Goal: Information Seeking & Learning: Find specific fact

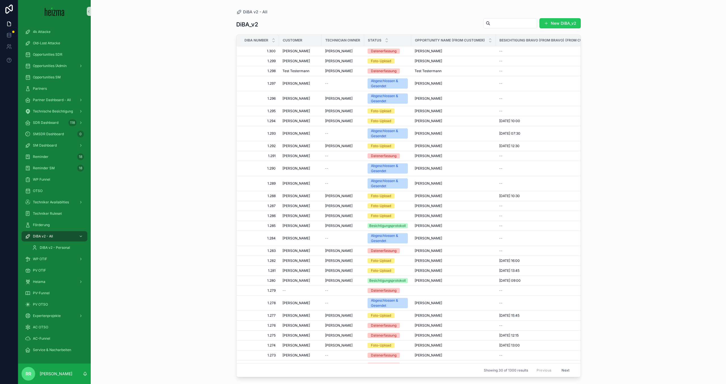
click at [520, 22] on input "scrollable content" at bounding box center [514, 23] width 47 height 8
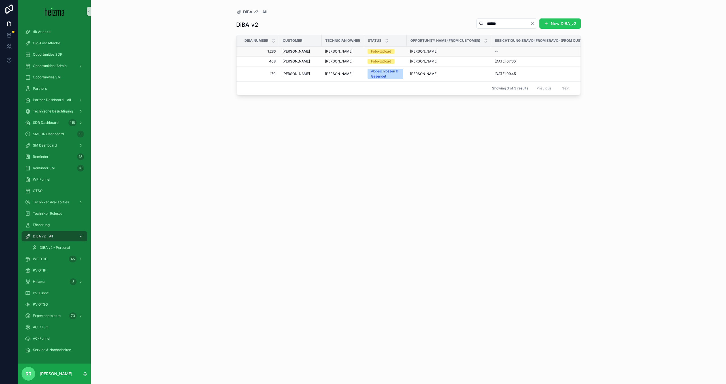
type input "******"
click at [310, 50] on span "[PERSON_NAME]" at bounding box center [297, 51] width 28 height 5
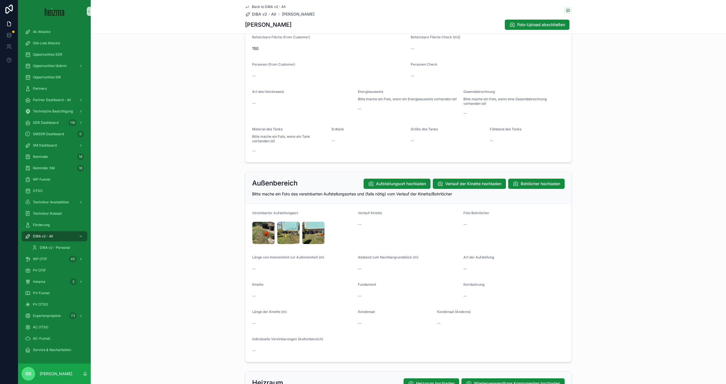
scroll to position [716, 0]
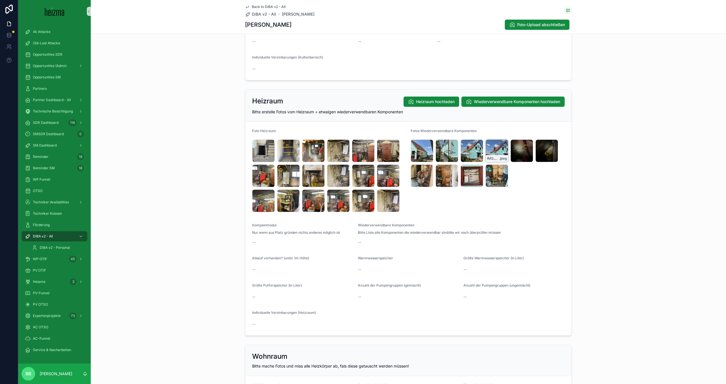
click at [505, 157] on span ".jpeg" at bounding box center [503, 158] width 8 height 5
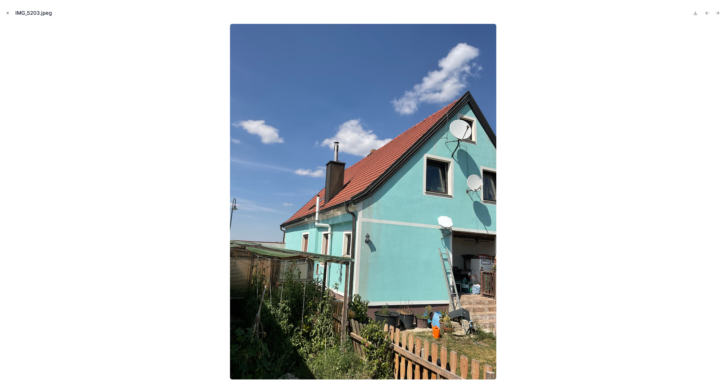
click at [6, 12] on icon "Close modal" at bounding box center [8, 13] width 4 height 4
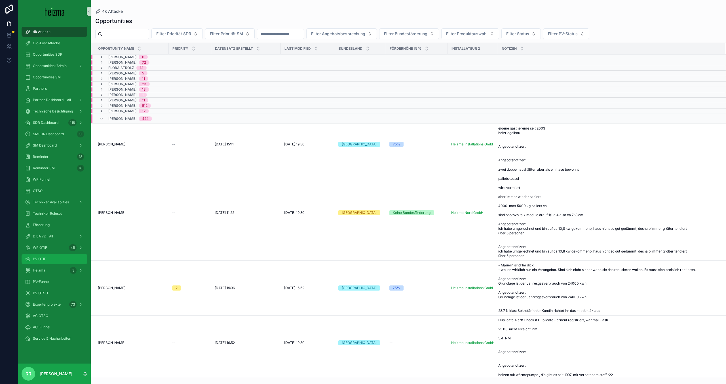
click at [49, 255] on div "PV OTIF" at bounding box center [54, 258] width 59 height 9
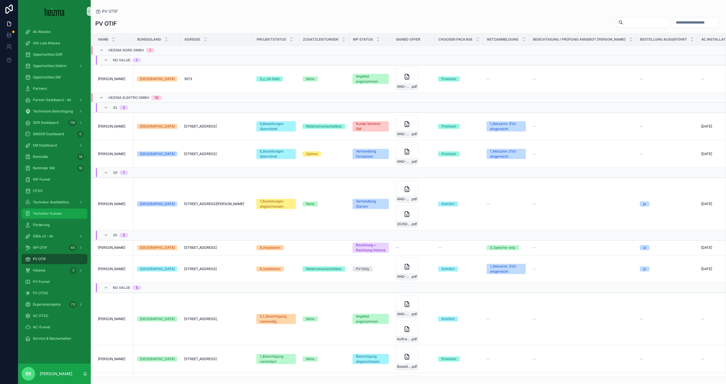
click at [58, 212] on span "Techniker Ruleset" at bounding box center [47, 213] width 29 height 5
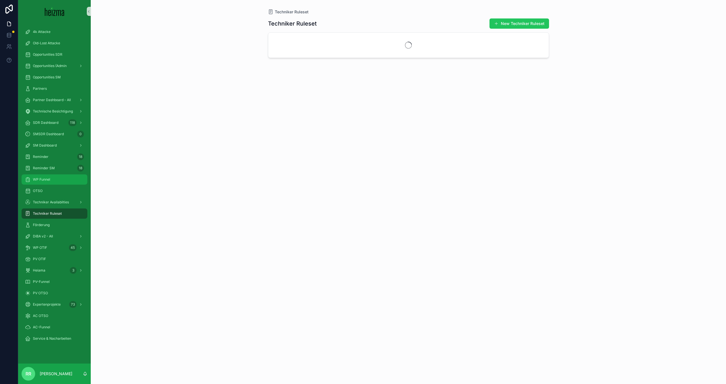
click at [57, 183] on div "WP Funnel" at bounding box center [54, 179] width 59 height 9
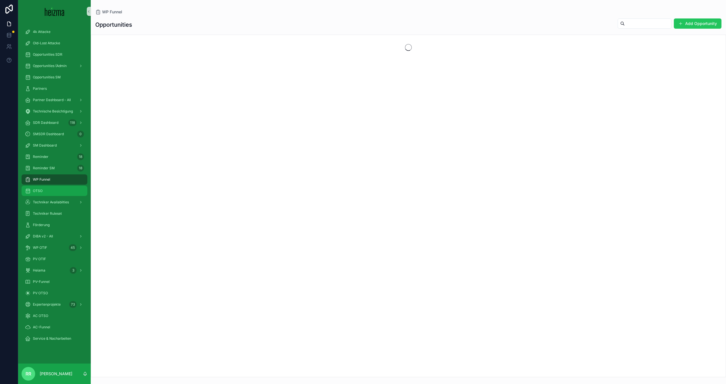
click at [48, 195] on div "OTSO" at bounding box center [54, 190] width 59 height 9
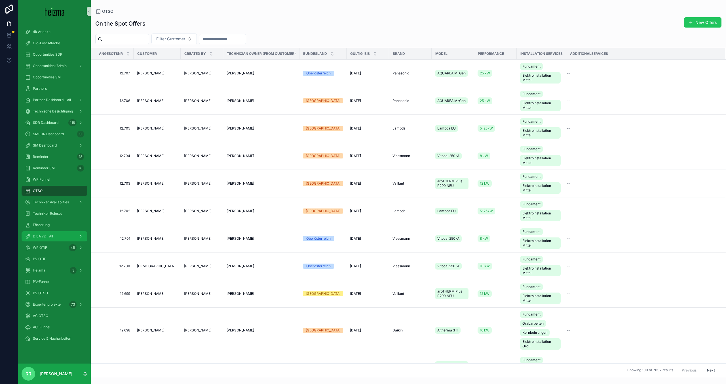
click at [52, 234] on span "DiBA v2 - All" at bounding box center [43, 236] width 20 height 5
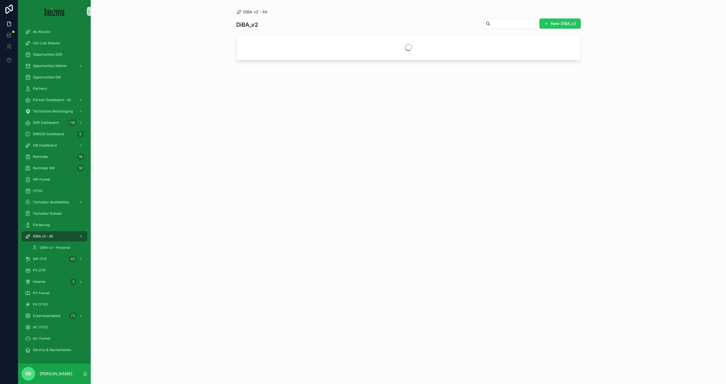
click at [487, 28] on div "scrollable content" at bounding box center [510, 23] width 54 height 10
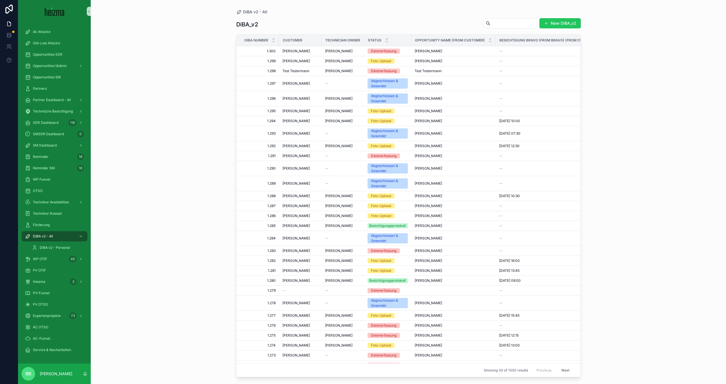
click at [496, 24] on input "scrollable content" at bounding box center [514, 23] width 47 height 8
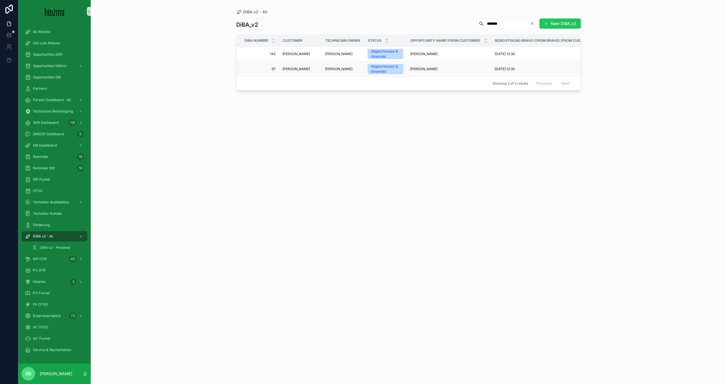
type input "*******"
click at [305, 71] on span "Alexander Schmidt" at bounding box center [297, 69] width 28 height 5
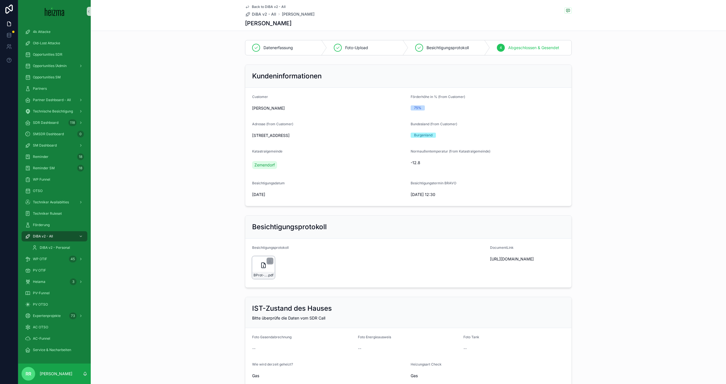
click at [260, 272] on div "BProt-2025-01-08--417 .pdf" at bounding box center [264, 275] width 22 height 7
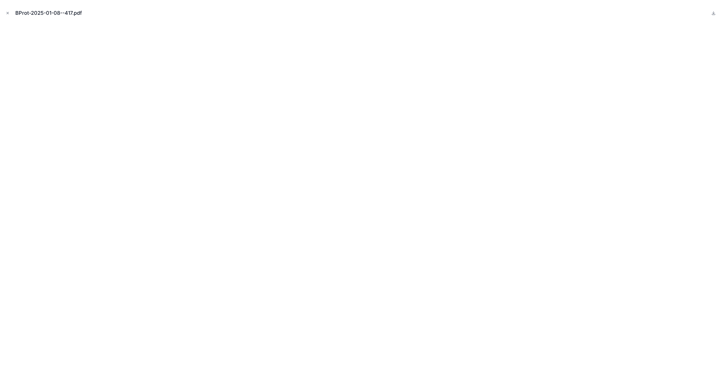
drag, startPoint x: 10, startPoint y: 12, endPoint x: 4, endPoint y: 18, distance: 8.8
click at [10, 12] on button "Close modal" at bounding box center [8, 13] width 6 height 6
